Goal: Task Accomplishment & Management: Complete application form

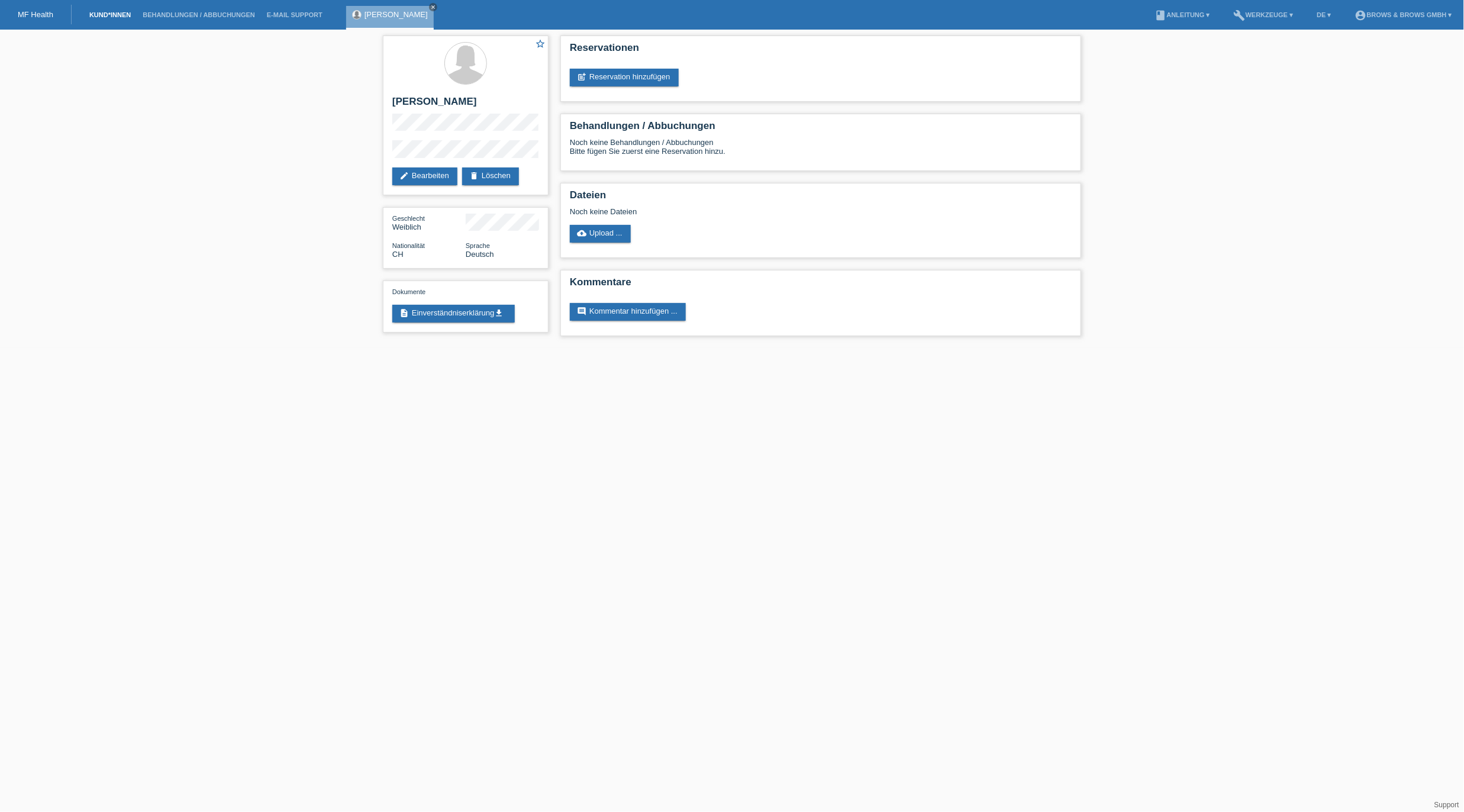
click at [100, 17] on link "Kund*innen" at bounding box center [110, 15] width 53 height 7
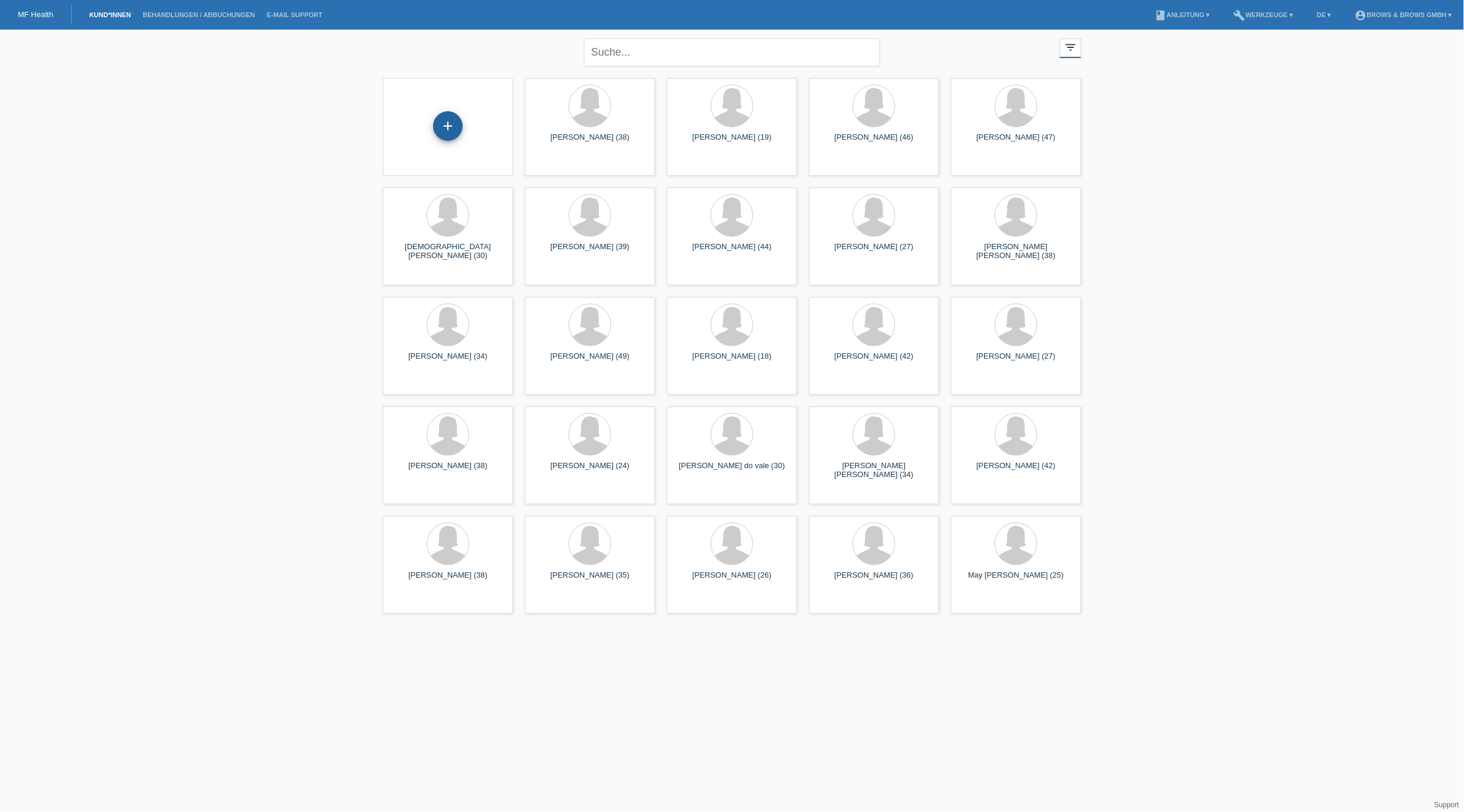
click at [440, 126] on div "+" at bounding box center [448, 126] width 30 height 30
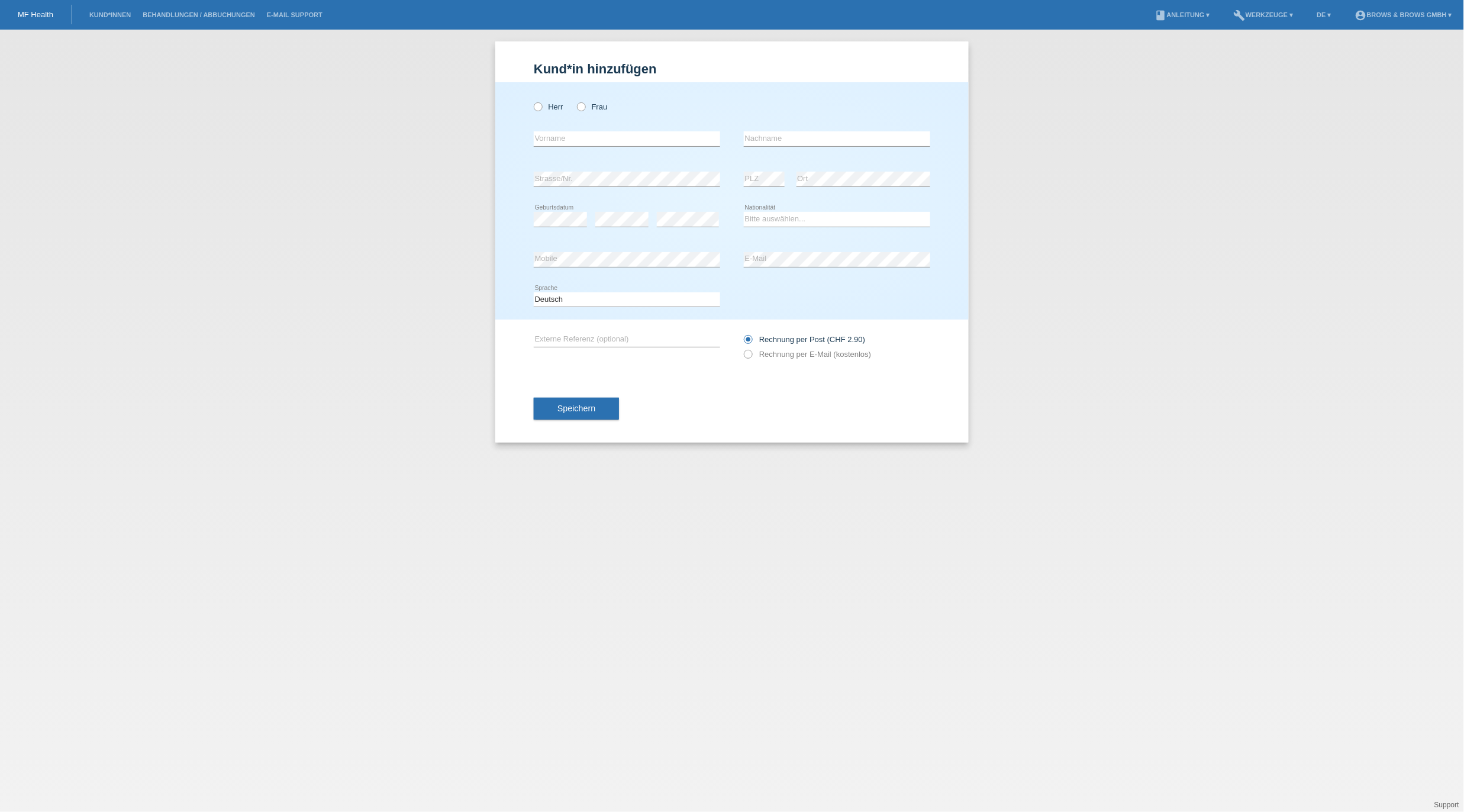
drag, startPoint x: 583, startPoint y: 107, endPoint x: 593, endPoint y: 135, distance: 29.7
click at [585, 112] on div "Herr Frau" at bounding box center [627, 106] width 186 height 24
type input "Daniela"
type input "Tremmel"
select select "DE"
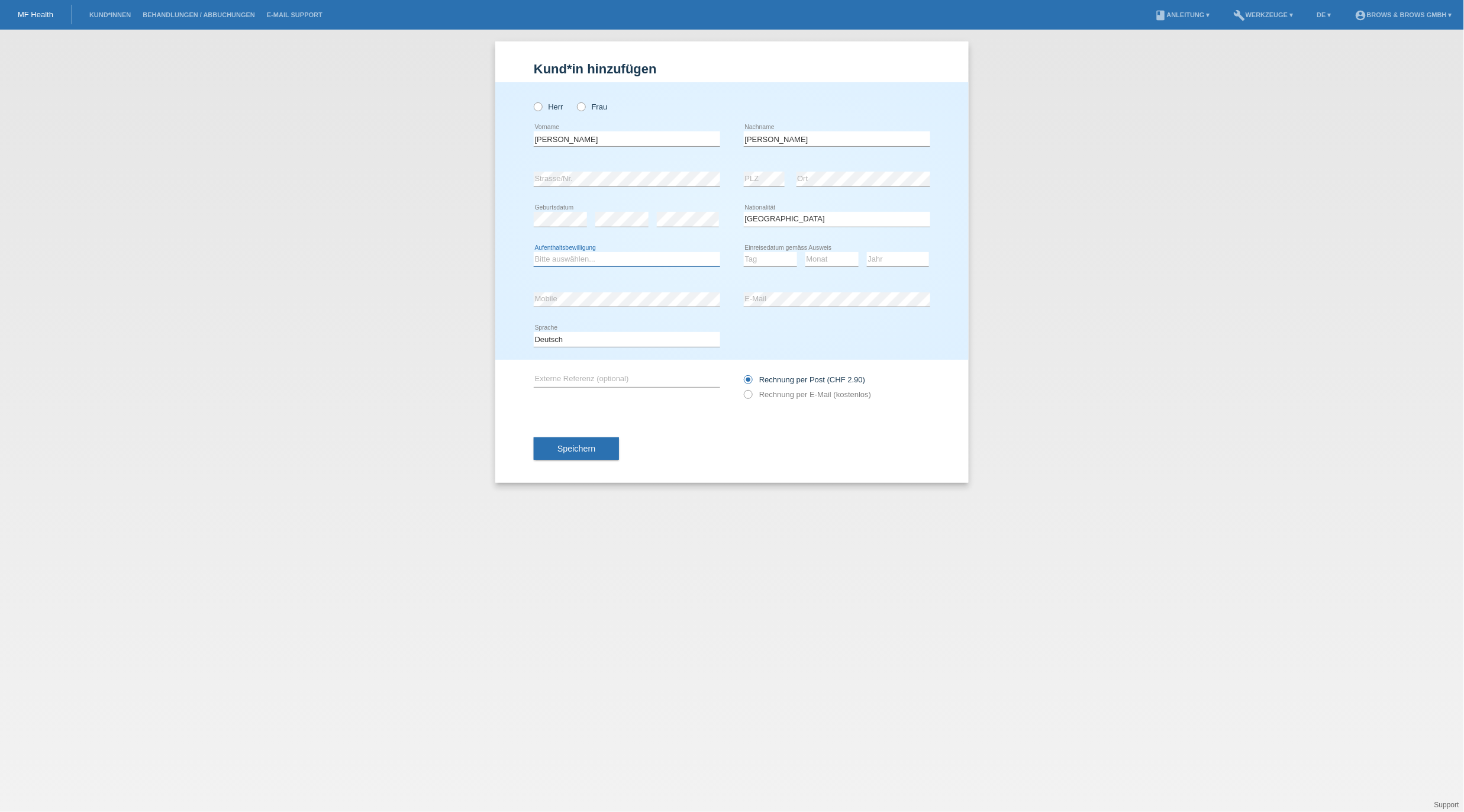
select select "C"
select select "01"
select select "06"
select select "2005"
click at [743, 388] on icon at bounding box center [743, 388] width 0 height 0
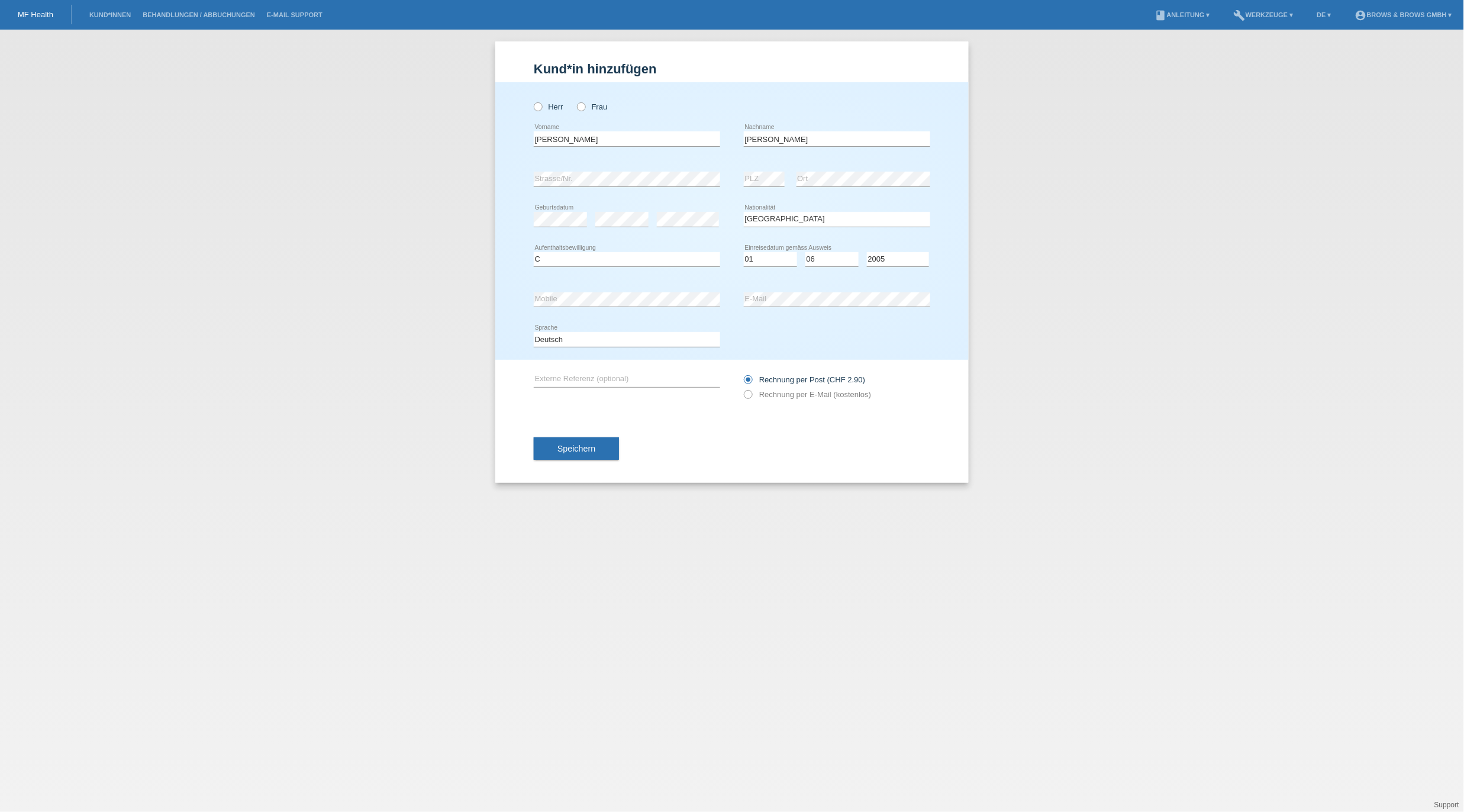
drag, startPoint x: 751, startPoint y: 391, endPoint x: 788, endPoint y: 365, distance: 45.2
click at [743, 388] on icon at bounding box center [743, 388] width 0 height 0
drag, startPoint x: 751, startPoint y: 396, endPoint x: 783, endPoint y: 377, distance: 37.2
click at [743, 388] on icon at bounding box center [743, 388] width 0 height 0
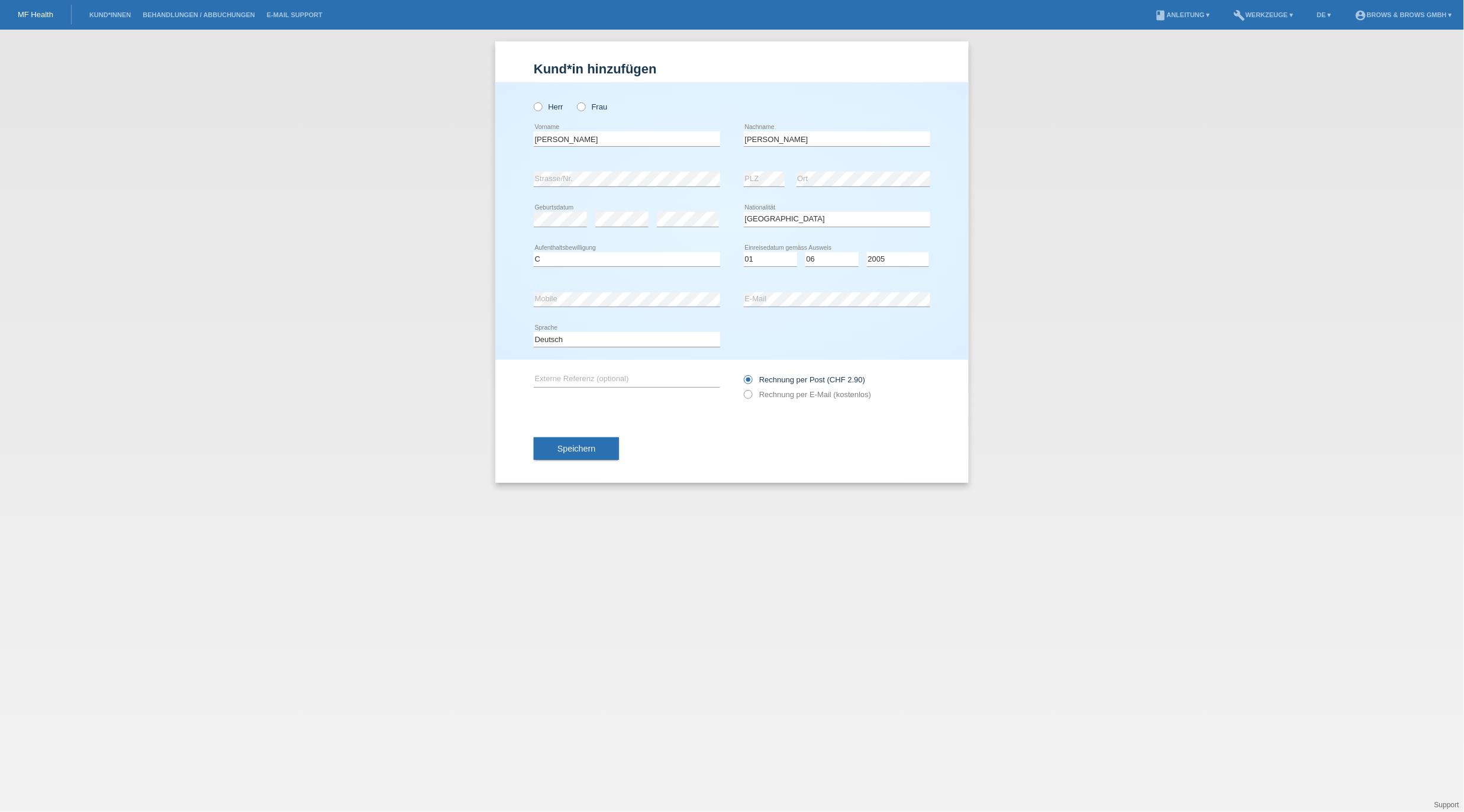
drag, startPoint x: 751, startPoint y: 394, endPoint x: 772, endPoint y: 355, distance: 44.3
click at [743, 388] on icon at bounding box center [743, 388] width 0 height 0
click at [749, 395] on input "Rechnung per E-Mail (kostenlos)" at bounding box center [748, 397] width 8 height 15
radio input "true"
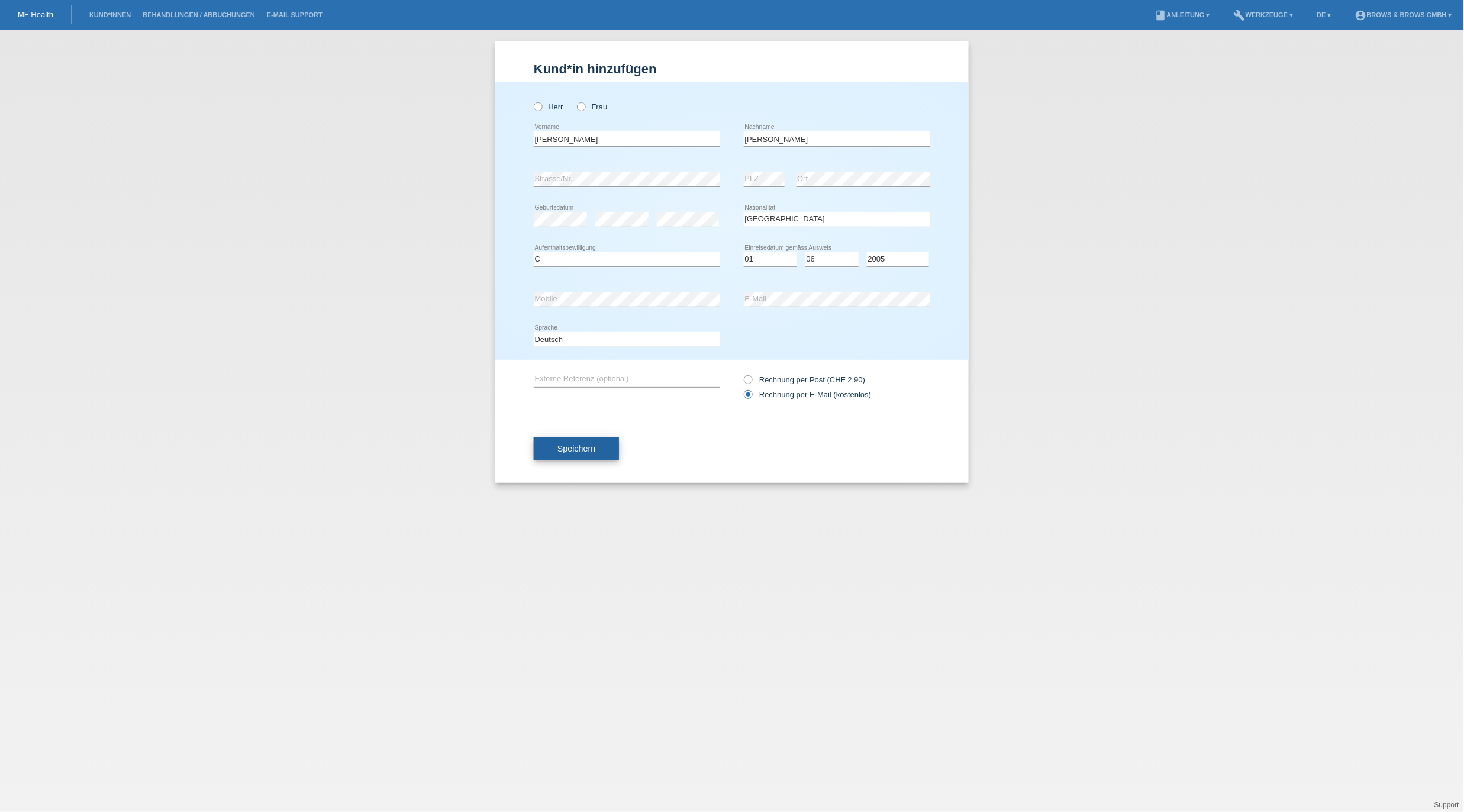
click at [575, 453] on span "Speichern" at bounding box center [577, 448] width 38 height 9
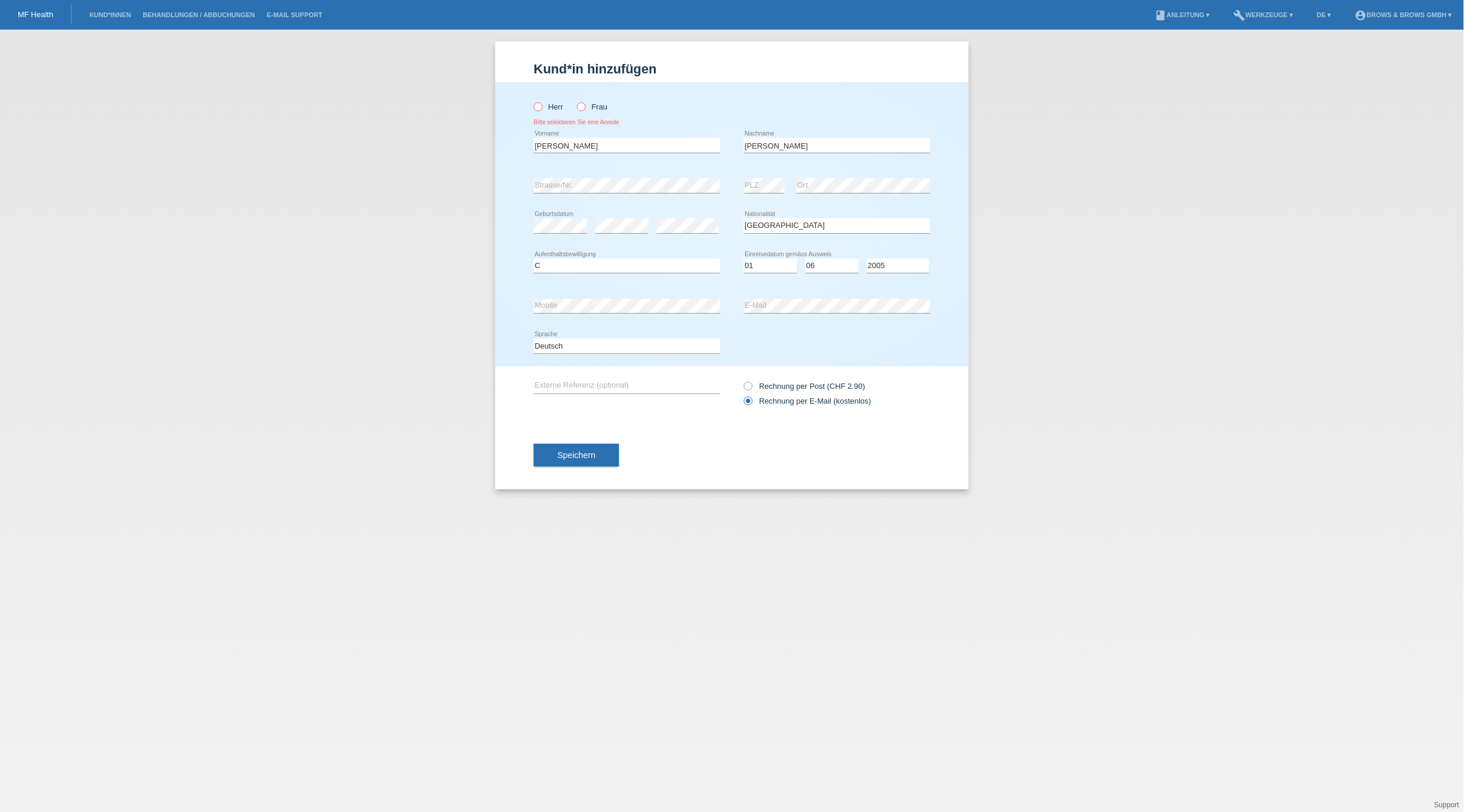
click at [575, 100] on icon at bounding box center [575, 100] width 0 height 0
click at [583, 106] on input "Frau" at bounding box center [580, 106] width 8 height 8
radio input "true"
click at [577, 457] on span "Speichern" at bounding box center [577, 454] width 38 height 9
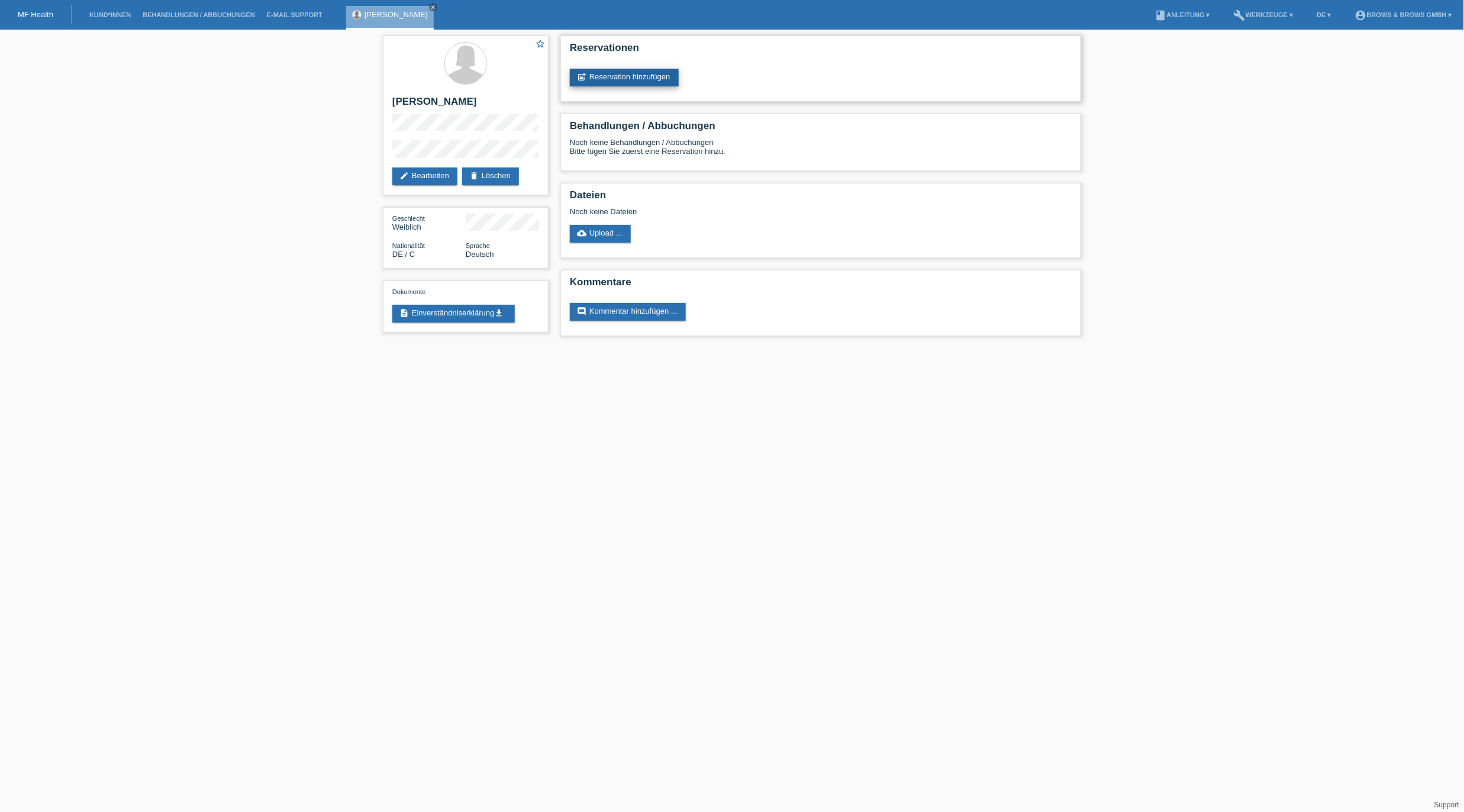
click at [635, 74] on link "post_add Reservation hinzufügen" at bounding box center [625, 77] width 109 height 17
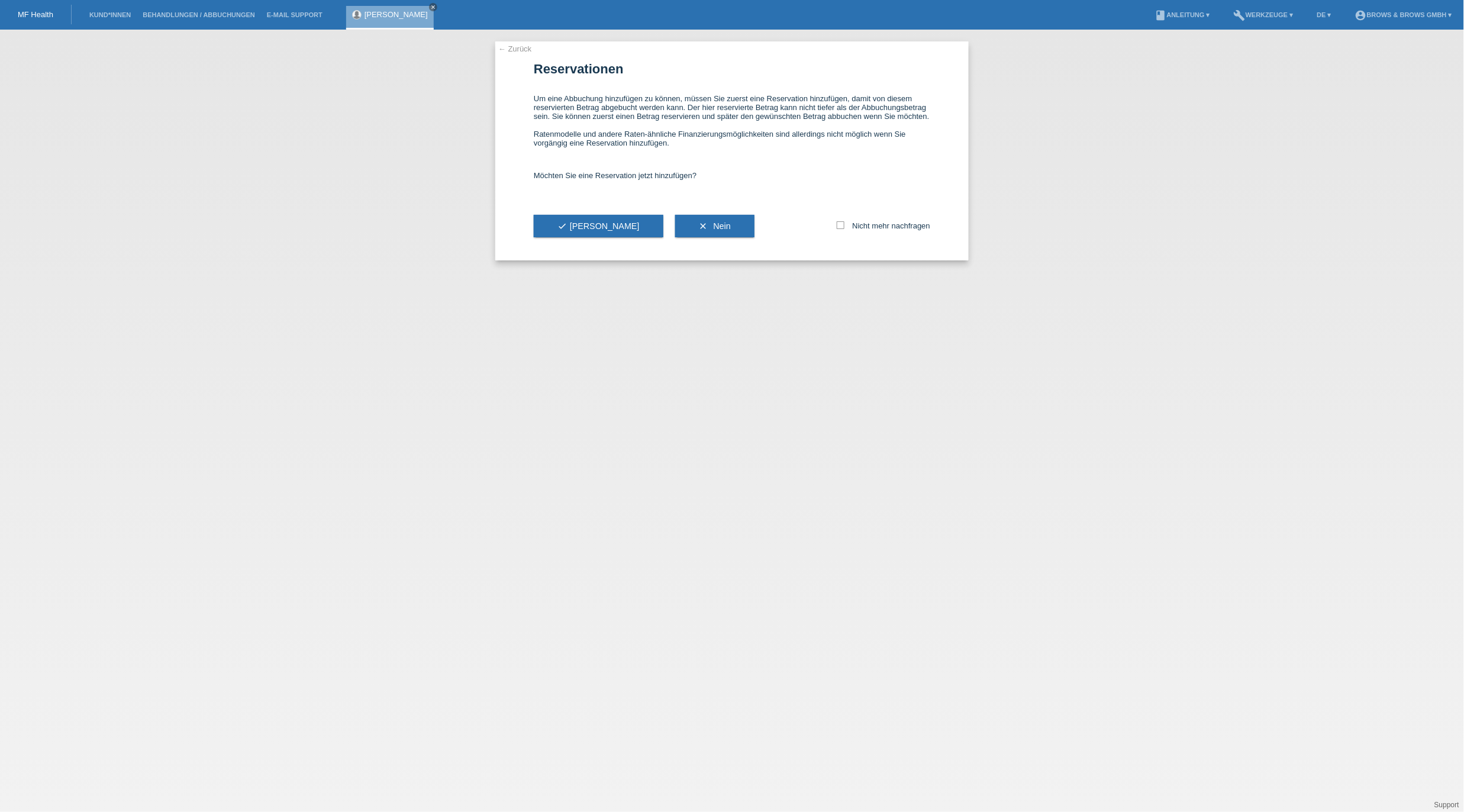
click at [566, 227] on button "check Ja" at bounding box center [599, 225] width 129 height 23
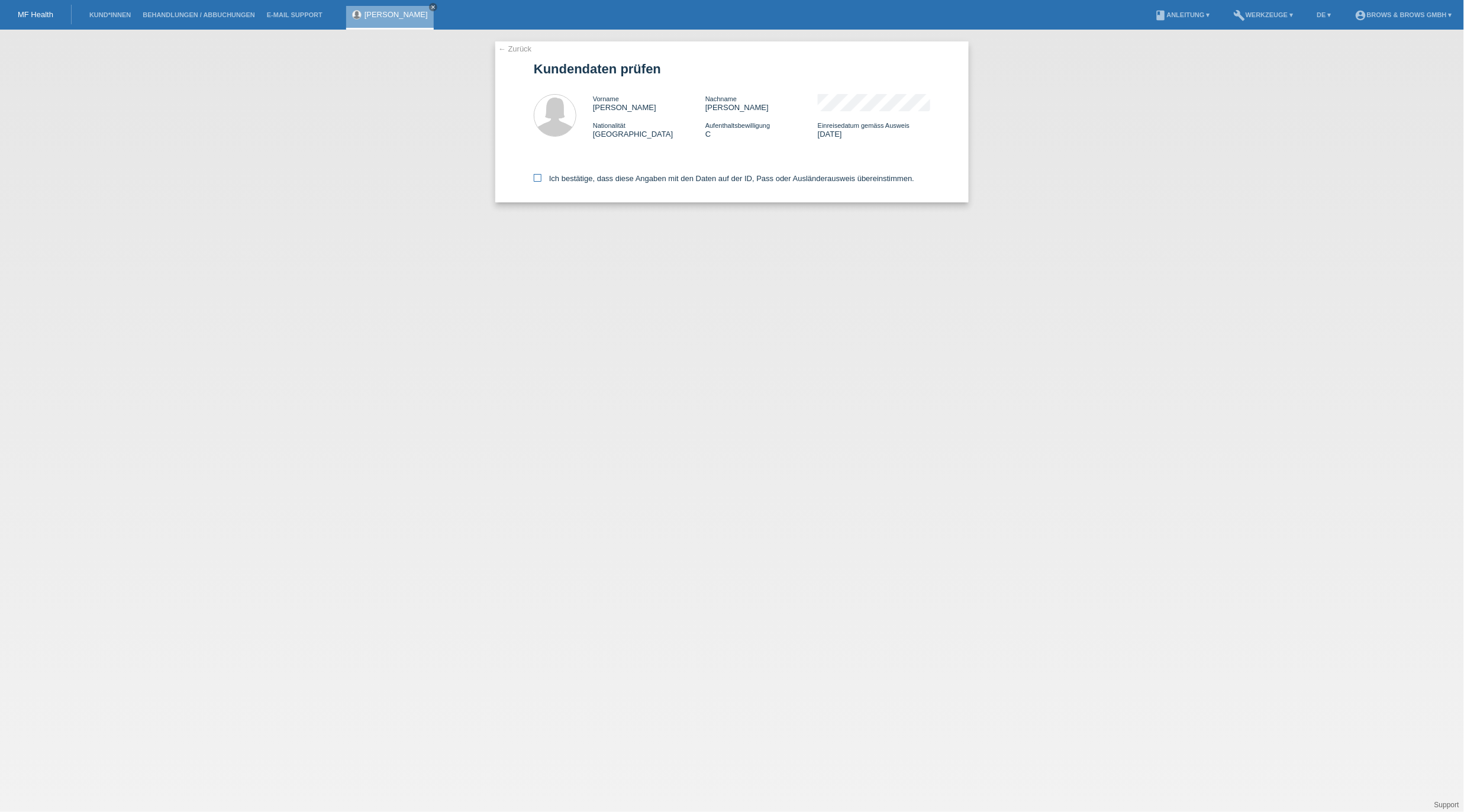
click at [538, 178] on icon at bounding box center [537, 177] width 8 height 8
click at [538, 178] on input "Ich bestätige, dass diese Angaben mit den Daten auf der ID, Pass oder Ausländer…" at bounding box center [537, 177] width 8 height 8
checkbox input "true"
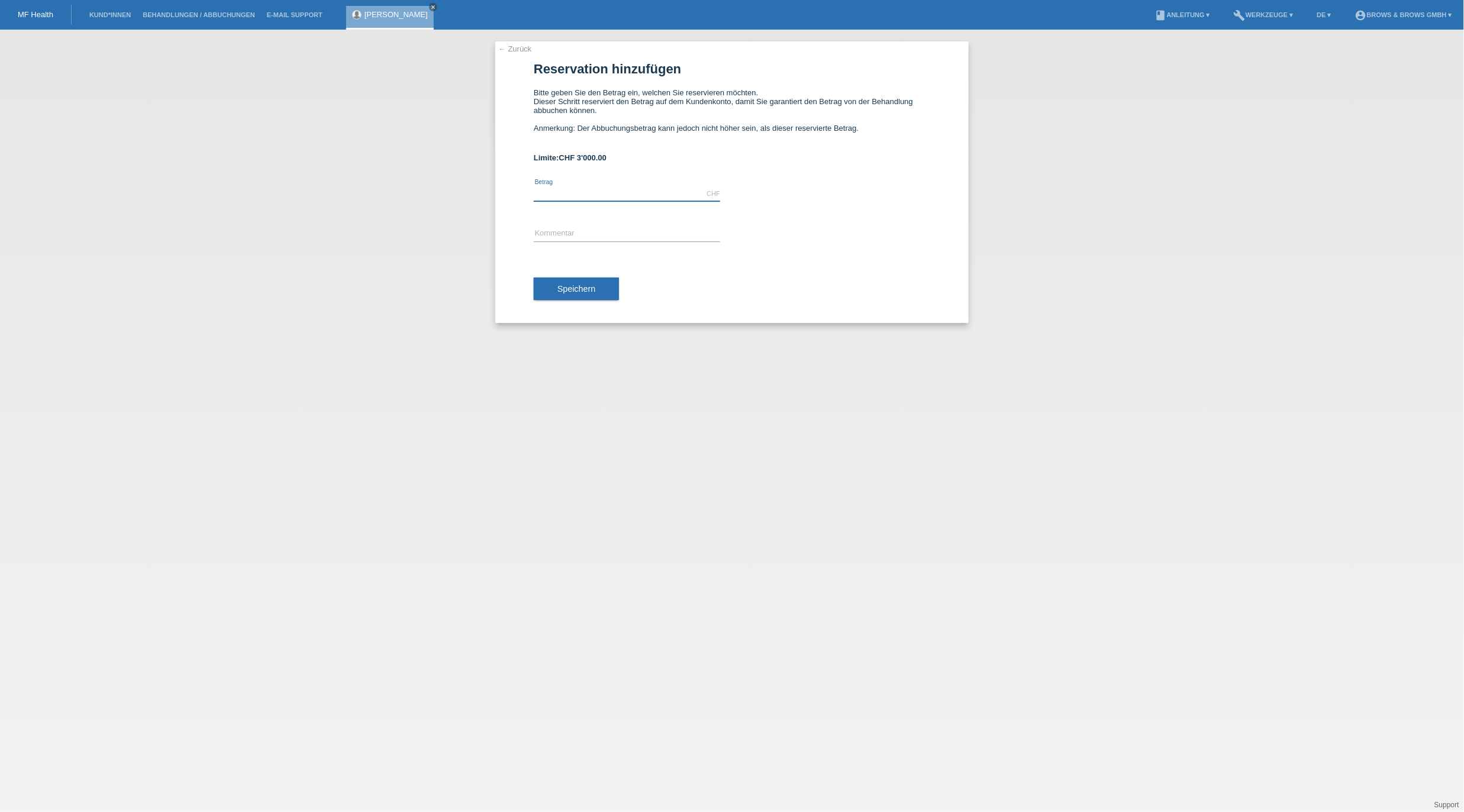
click at [559, 189] on input "text" at bounding box center [627, 193] width 186 height 15
type input "599.00"
click at [644, 233] on input "text" at bounding box center [627, 234] width 186 height 15
type input "Powder brows"
click at [577, 285] on span "Speichern" at bounding box center [577, 289] width 38 height 9
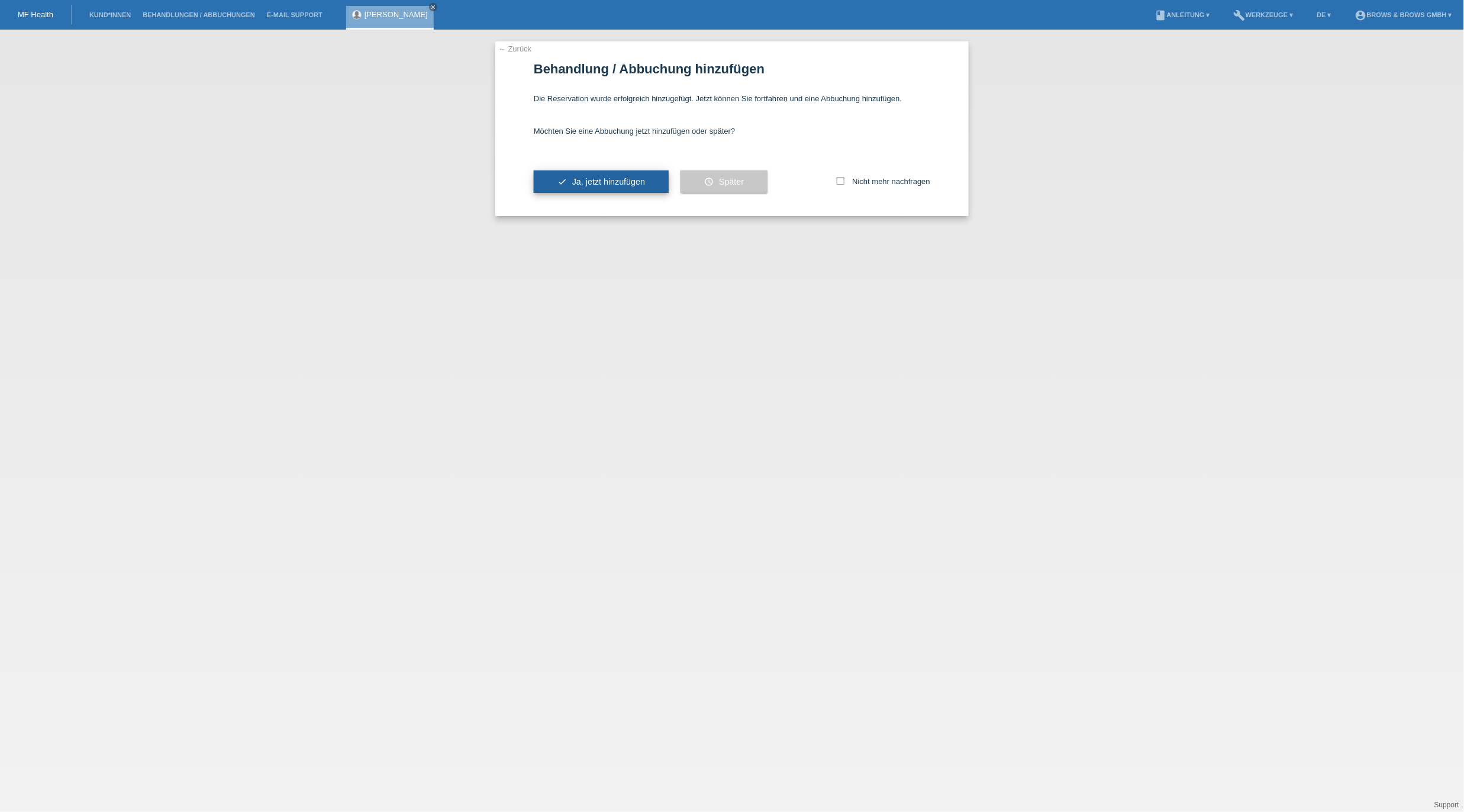
click at [633, 182] on span "Ja, jetzt hinzufügen" at bounding box center [609, 181] width 73 height 9
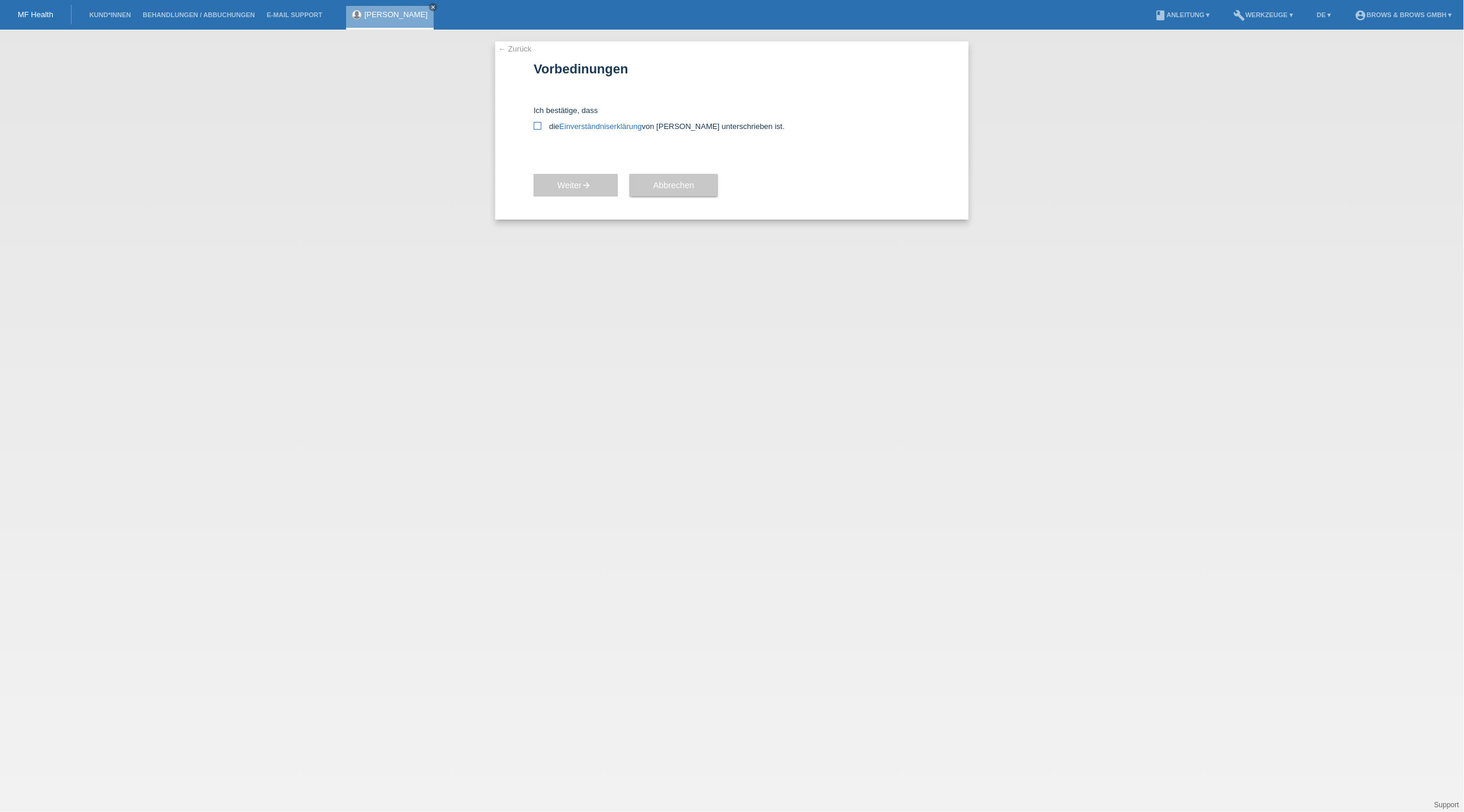
click at [540, 124] on icon at bounding box center [537, 126] width 8 height 8
click at [540, 124] on input "die Einverständniserklärung von der Kundin unterschrieben ist." at bounding box center [537, 126] width 8 height 8
checkbox input "true"
click at [521, 51] on link "← Zurück" at bounding box center [515, 49] width 33 height 9
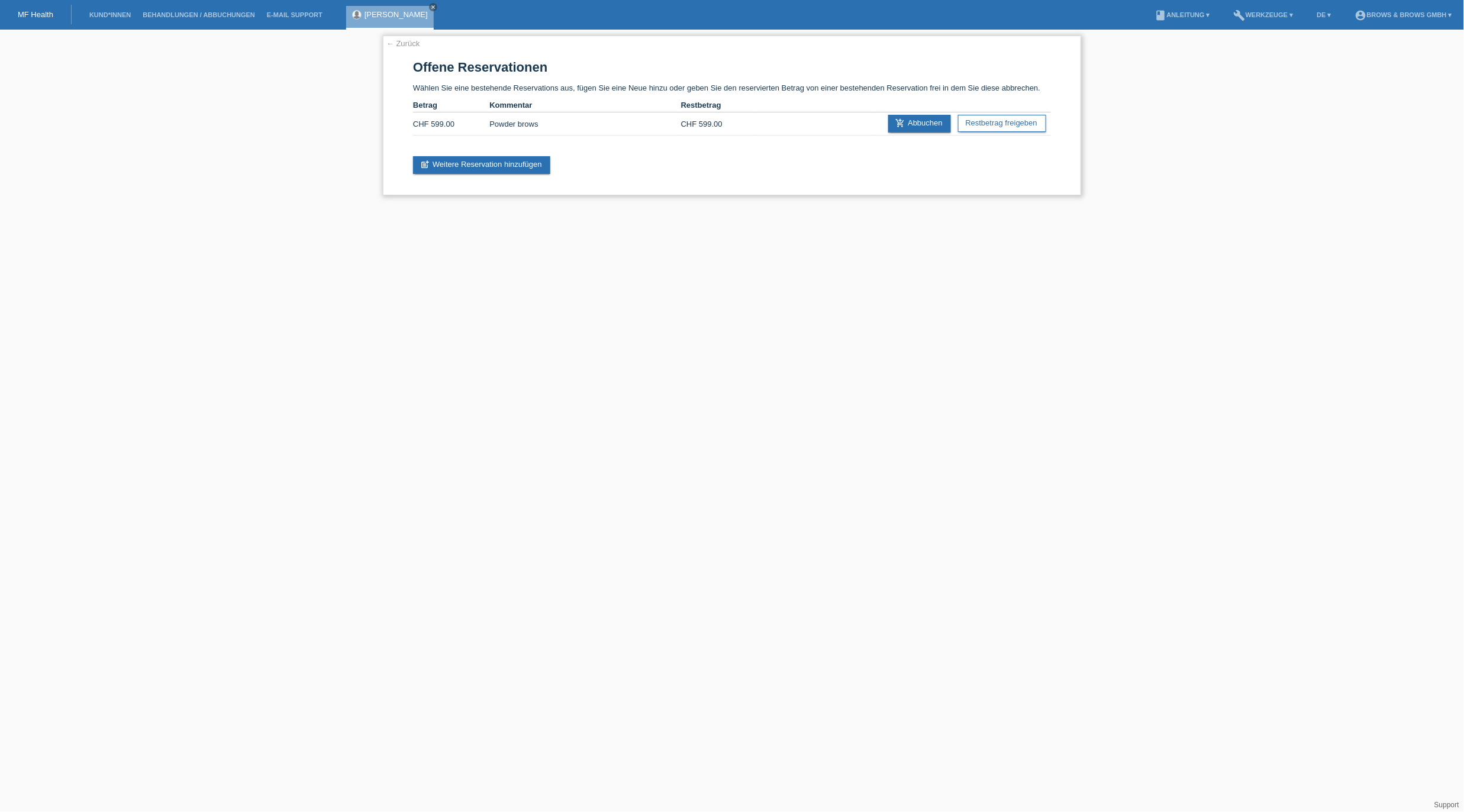
click at [413, 41] on link "← Zurück" at bounding box center [403, 44] width 33 height 9
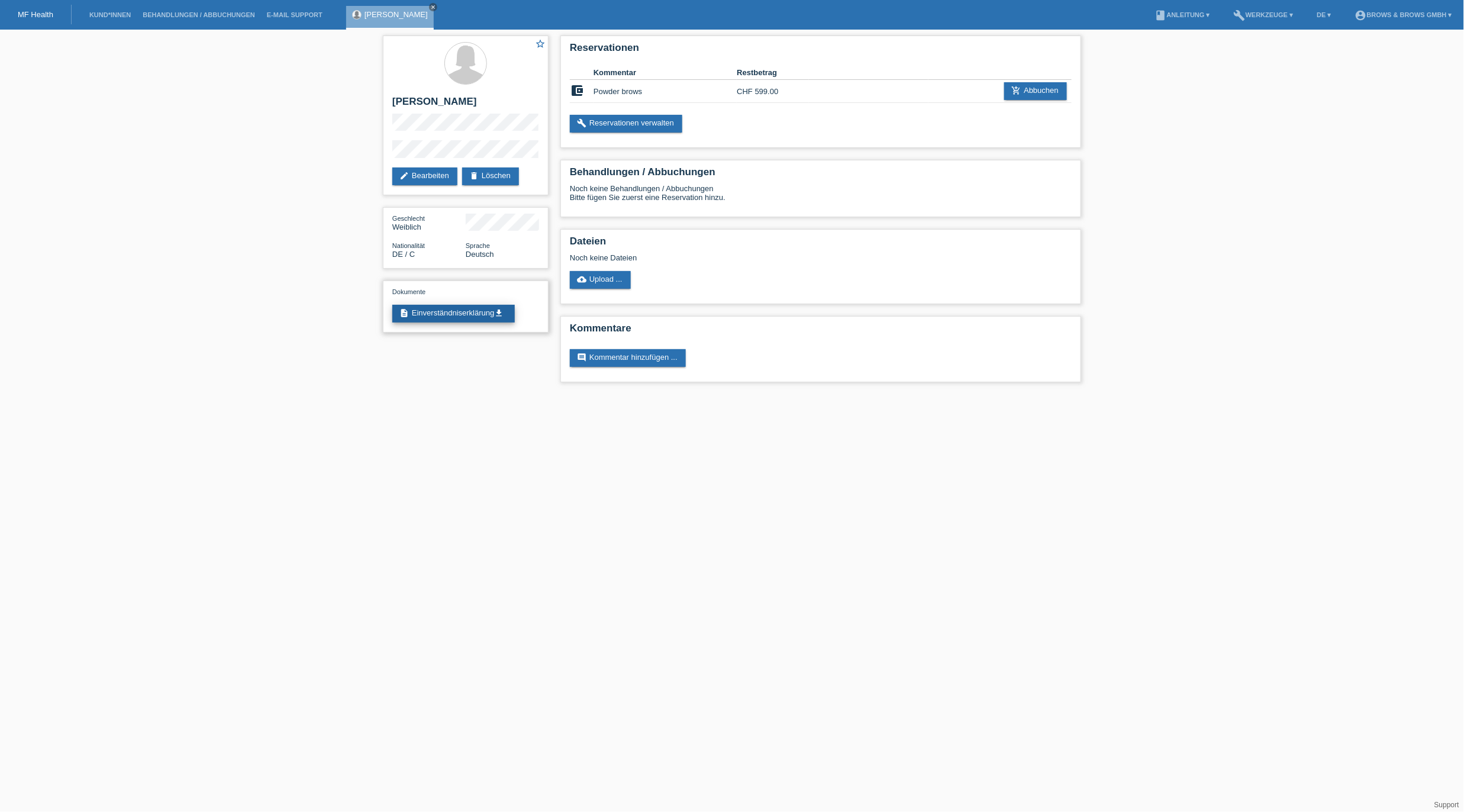
click at [469, 315] on link "description Einverständniserklärung get_app" at bounding box center [454, 313] width 122 height 17
click at [1044, 89] on link "add_shopping_cart Abbuchen" at bounding box center [1036, 91] width 63 height 17
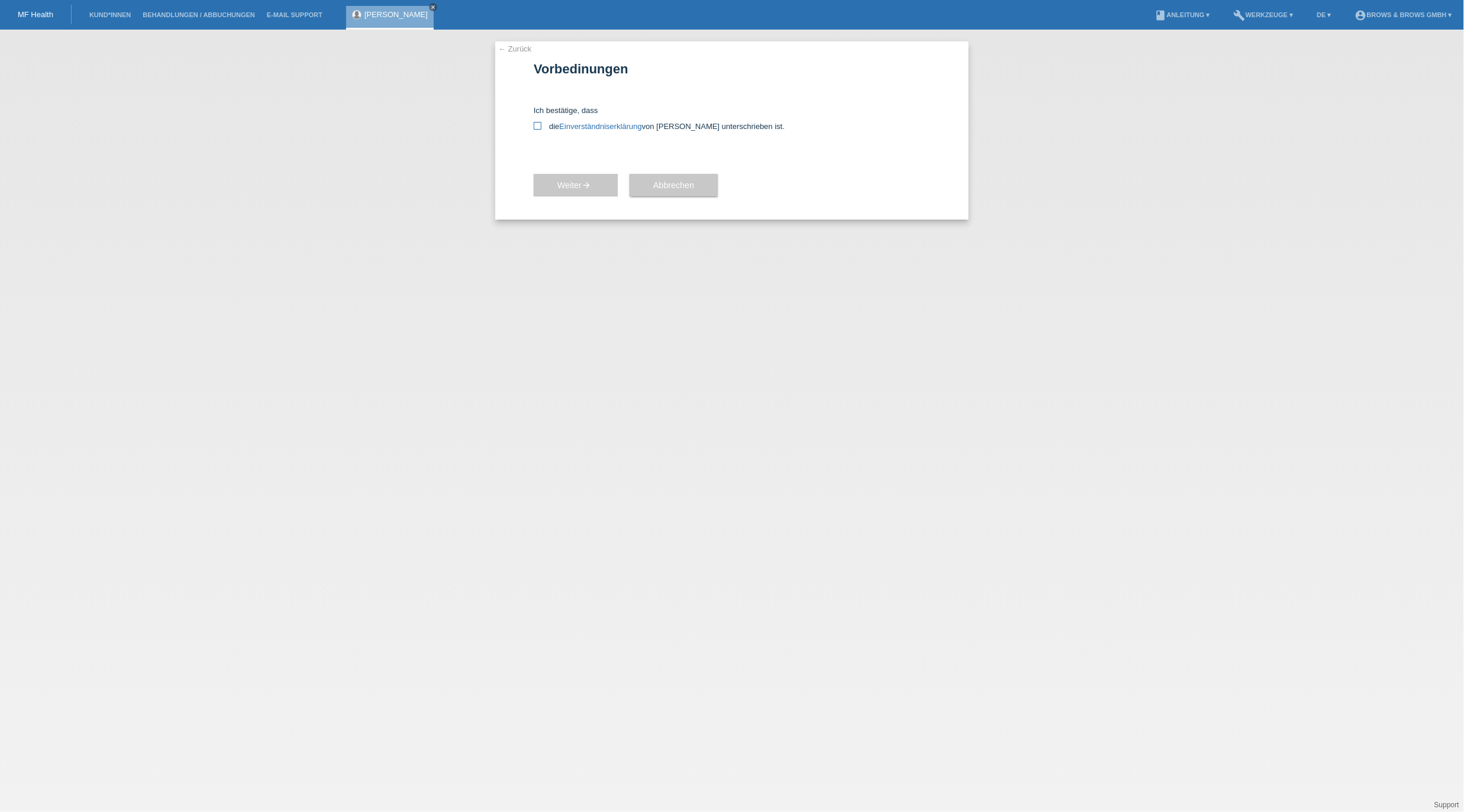
click at [545, 126] on label "die Einverständniserklärung von der Kundin unterschrieben ist." at bounding box center [732, 126] width 396 height 9
click at [542, 126] on input "die Einverständniserklärung von der Kundin unterschrieben ist." at bounding box center [537, 126] width 8 height 8
checkbox input "true"
click at [567, 182] on span "Weiter arrow_forward" at bounding box center [576, 185] width 36 height 9
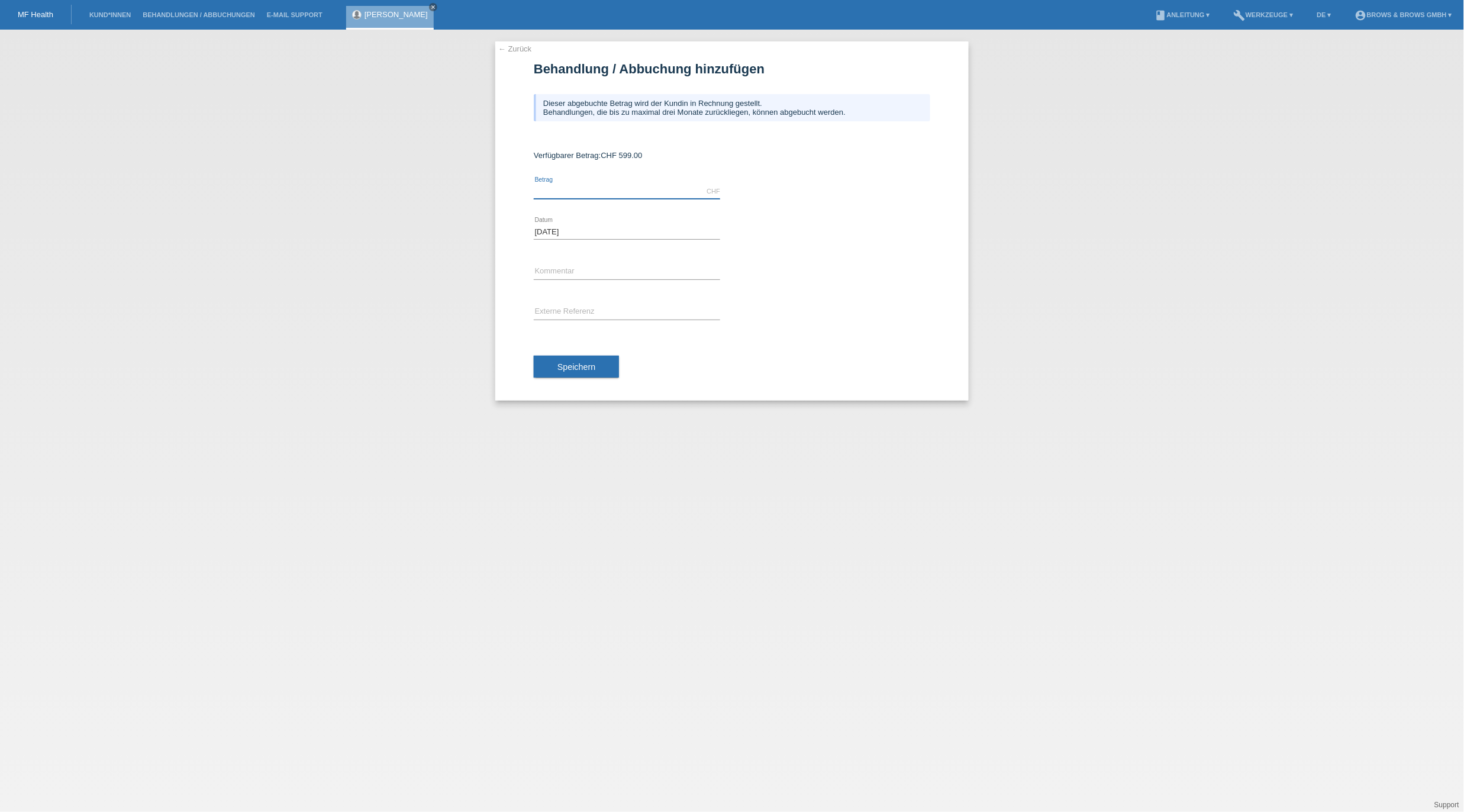
click at [599, 188] on input "text" at bounding box center [627, 191] width 186 height 15
type input "599.00"
click at [672, 268] on input "text" at bounding box center [627, 272] width 186 height 15
type input "powder brows"
click at [599, 363] on button "Speichern" at bounding box center [576, 366] width 85 height 23
